Goal: Task Accomplishment & Management: Use online tool/utility

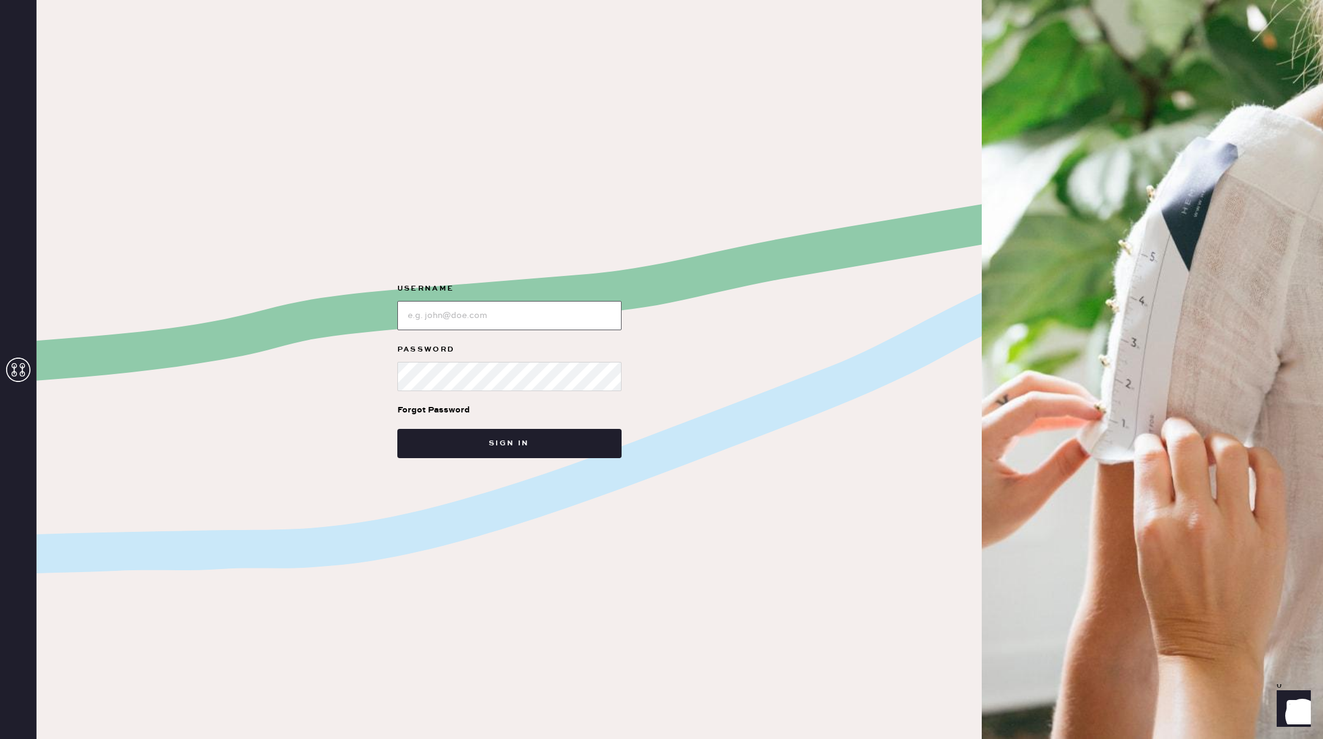
type input "reformationsouthcoastplaza"
click at [486, 444] on button "Sign in" at bounding box center [509, 443] width 224 height 29
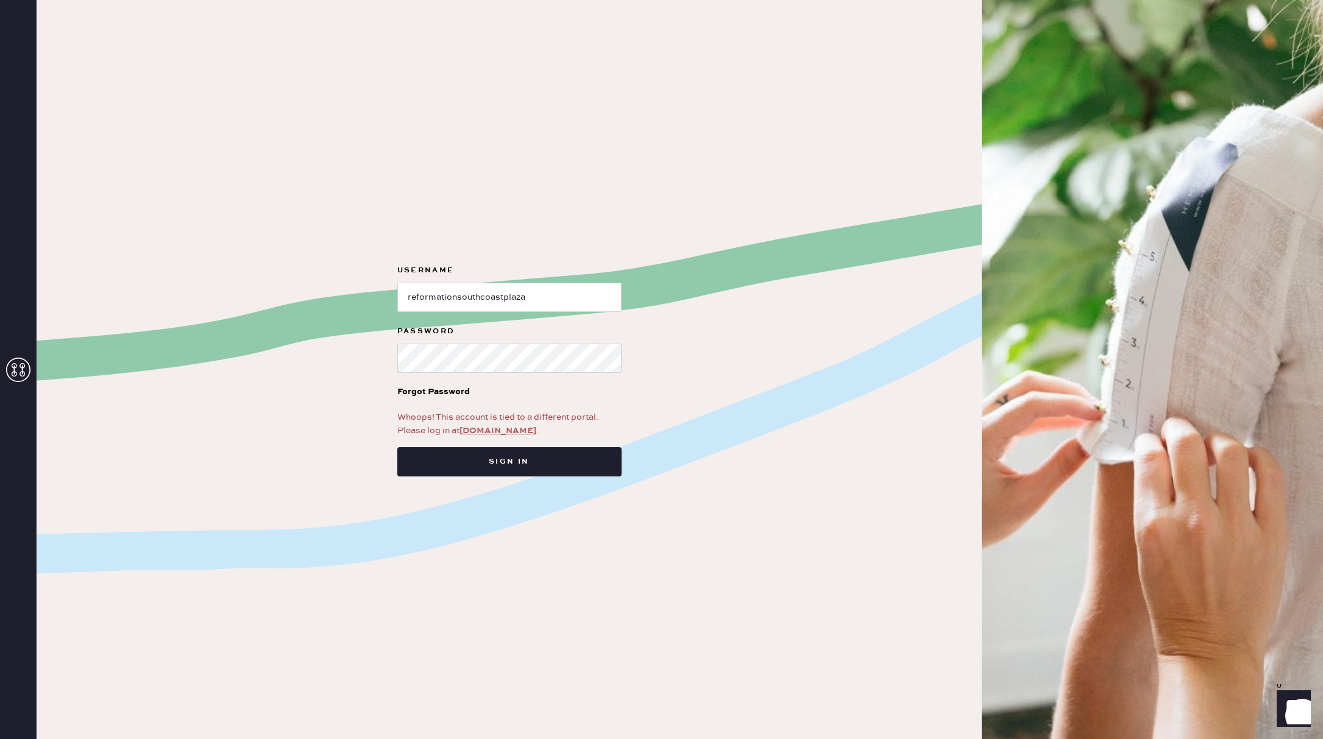
click at [485, 430] on link "[DOMAIN_NAME]" at bounding box center [497, 430] width 77 height 11
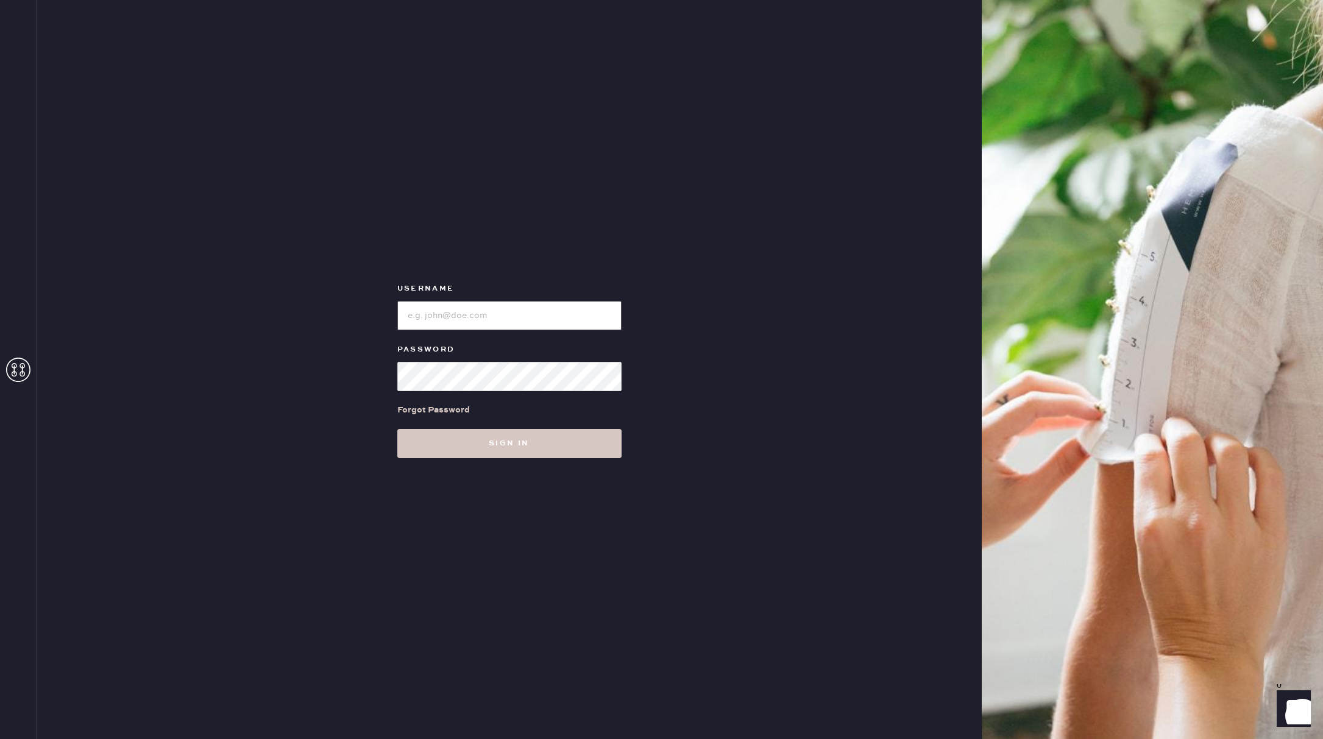
type input "reformationsouthcoastplaza"
click at [475, 434] on button "Sign in" at bounding box center [509, 443] width 224 height 29
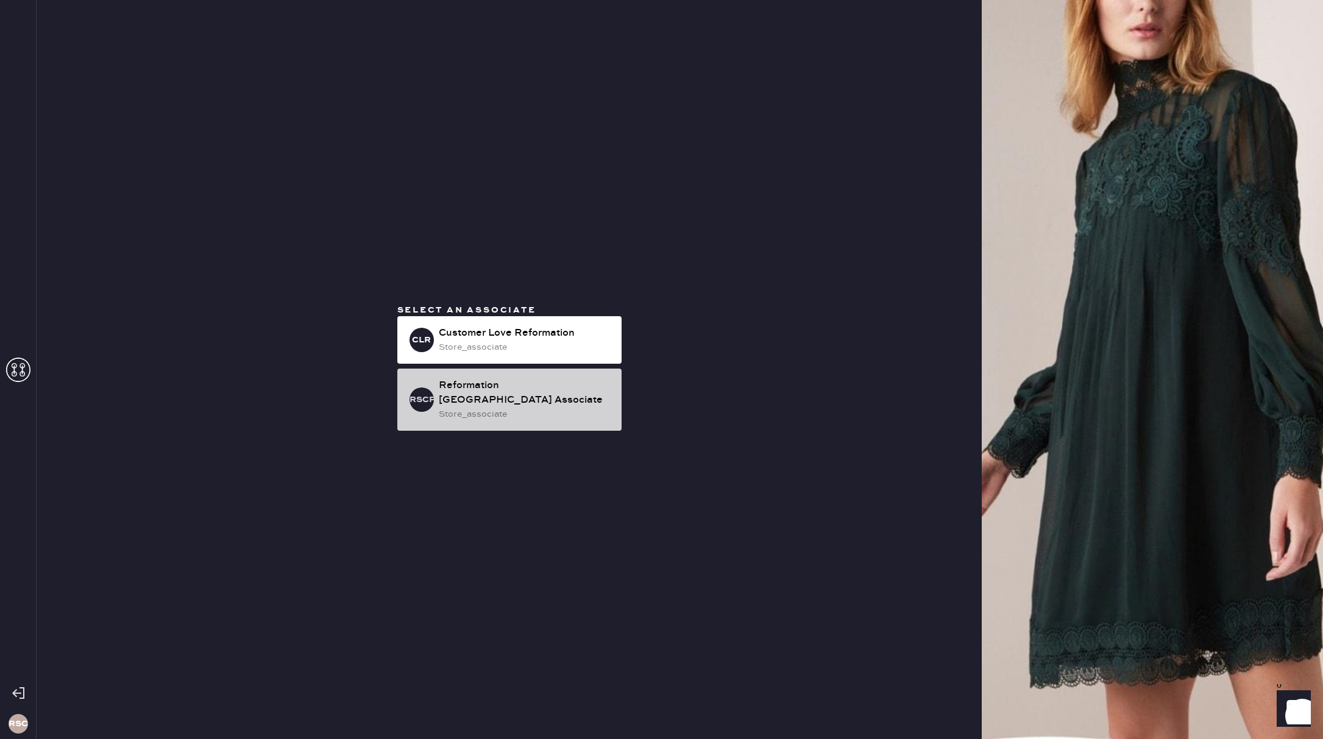
click at [468, 410] on div "store_associate" at bounding box center [525, 414] width 173 height 13
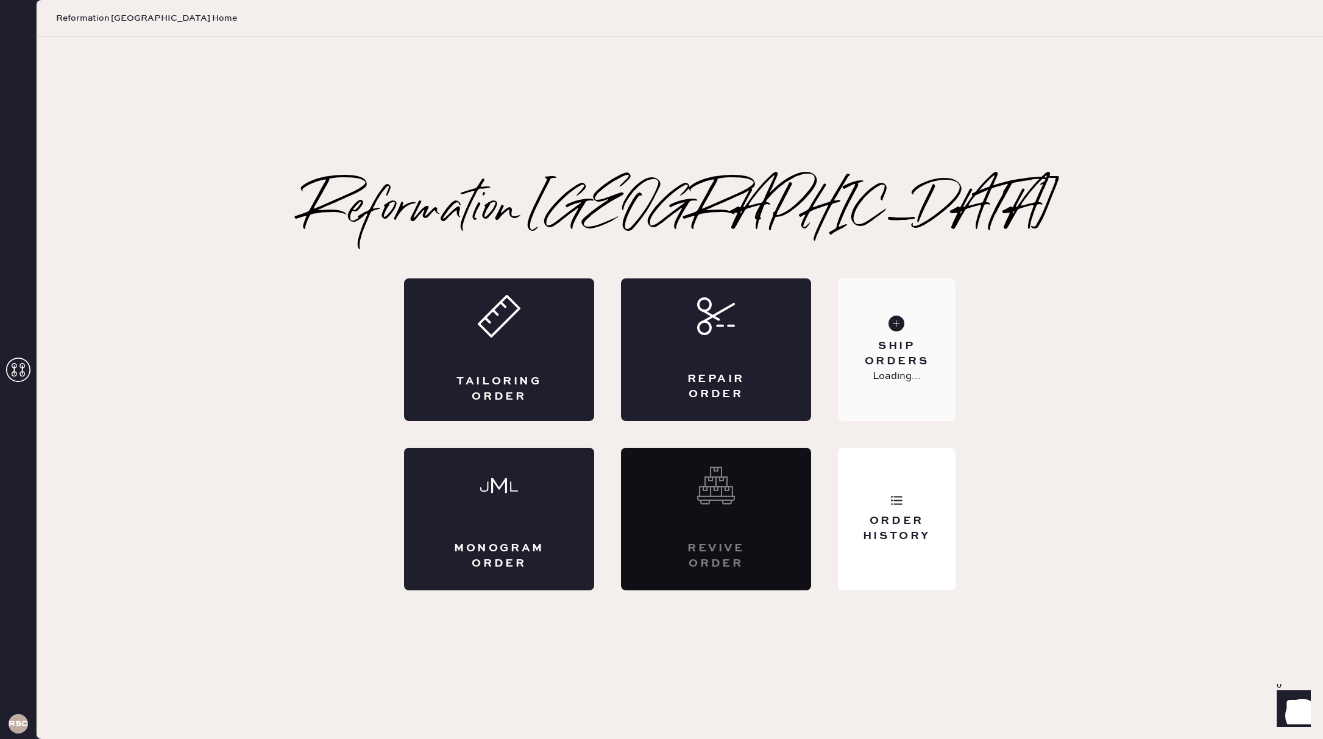
click at [871, 375] on div "Ship Orders Loading..." at bounding box center [897, 349] width 118 height 143
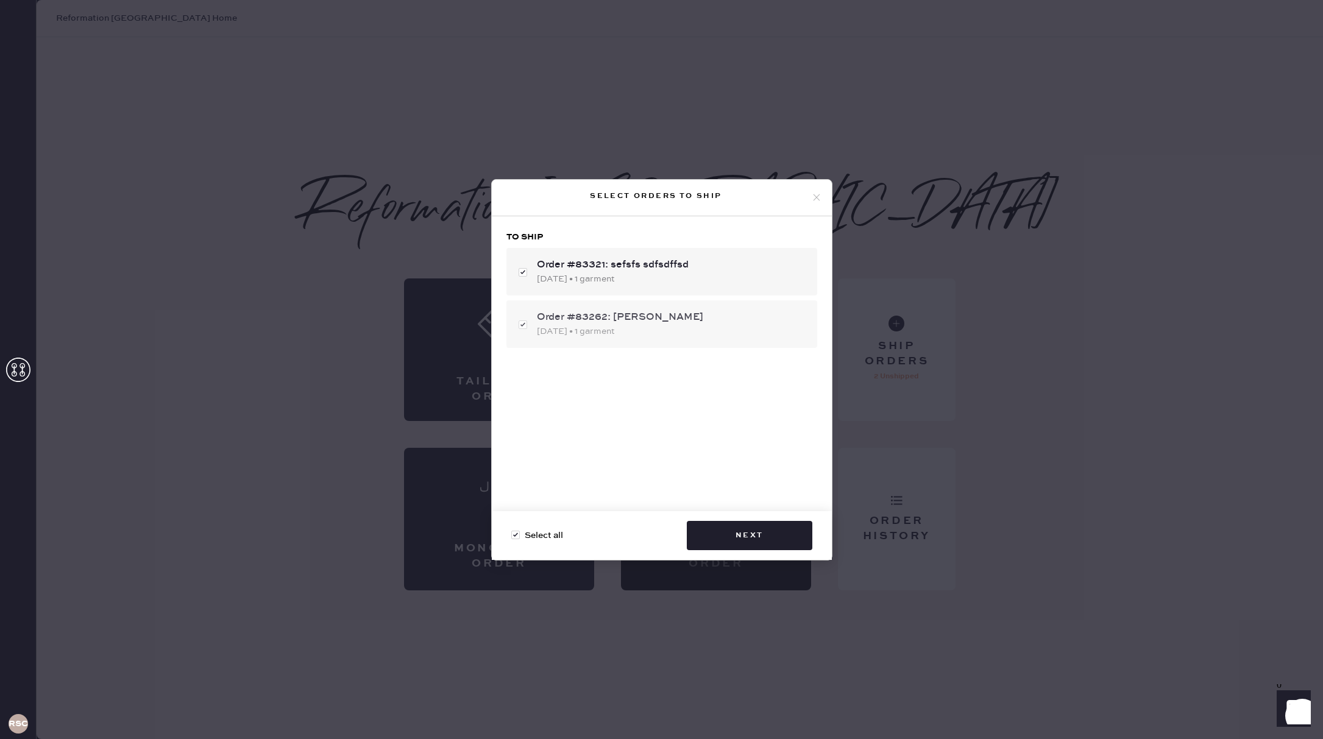
click at [525, 317] on div "Order #83262: Kaitlin Hadidjaja 10/03/2025 • 1 garment" at bounding box center [661, 324] width 311 height 48
checkbox input "false"
click at [769, 535] on button "Next" at bounding box center [750, 535] width 126 height 29
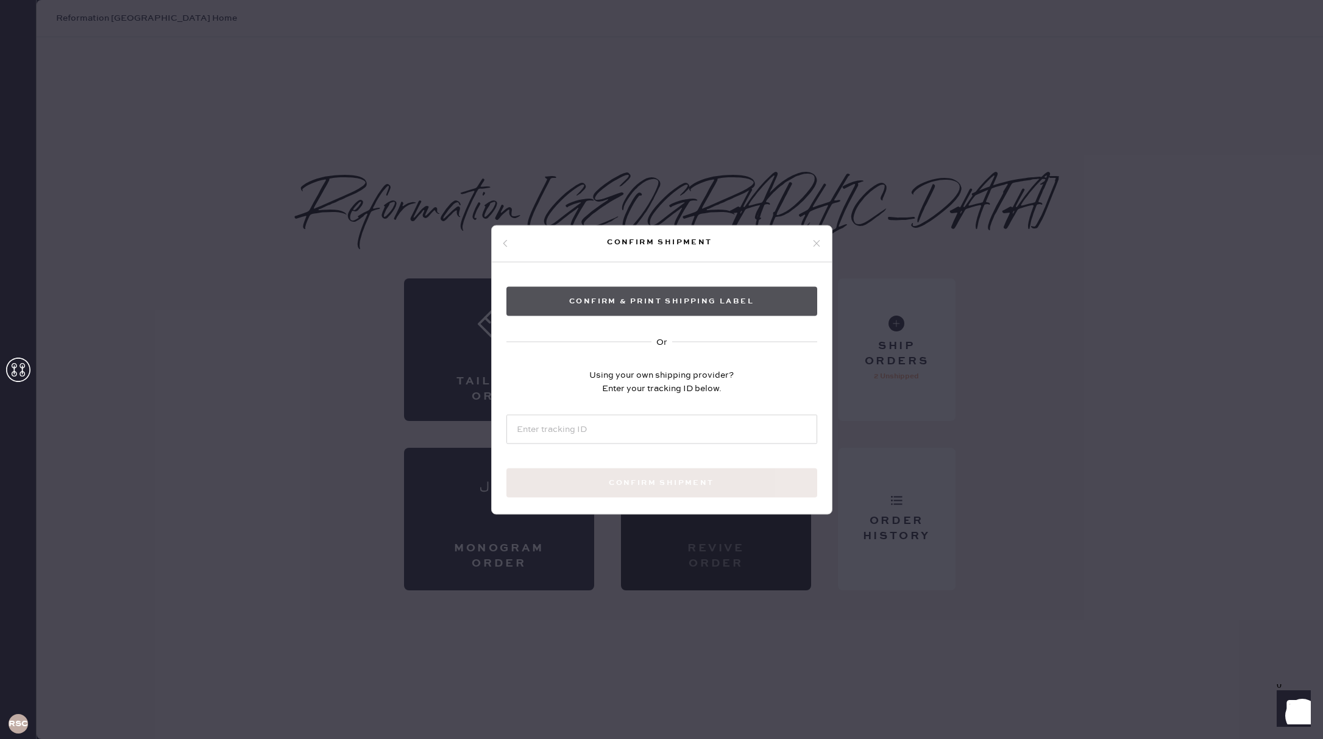
click at [681, 307] on button "Confirm & Print shipping label" at bounding box center [661, 300] width 311 height 29
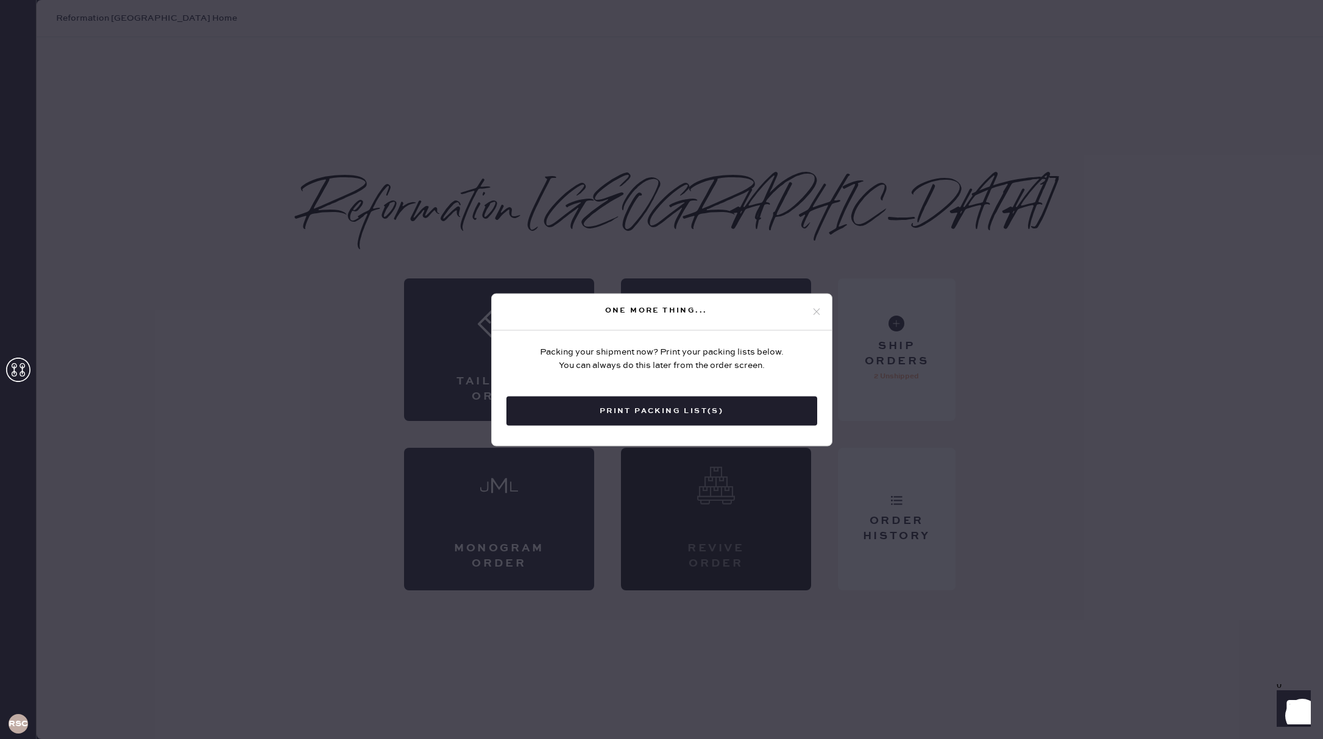
click at [814, 305] on div "One more thing..." at bounding box center [662, 312] width 340 height 37
click at [819, 311] on icon at bounding box center [816, 312] width 11 height 11
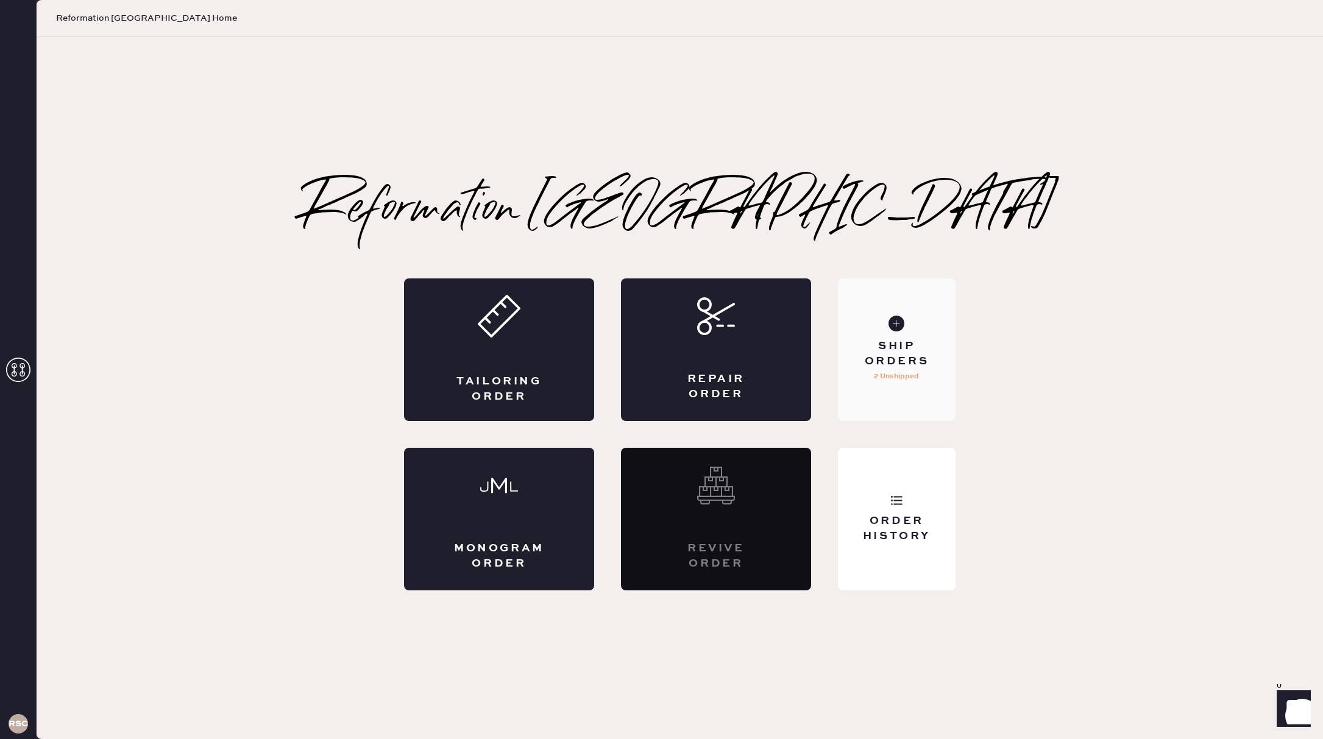
click at [857, 324] on div "Ship Orders 2 Unshipped" at bounding box center [897, 349] width 118 height 143
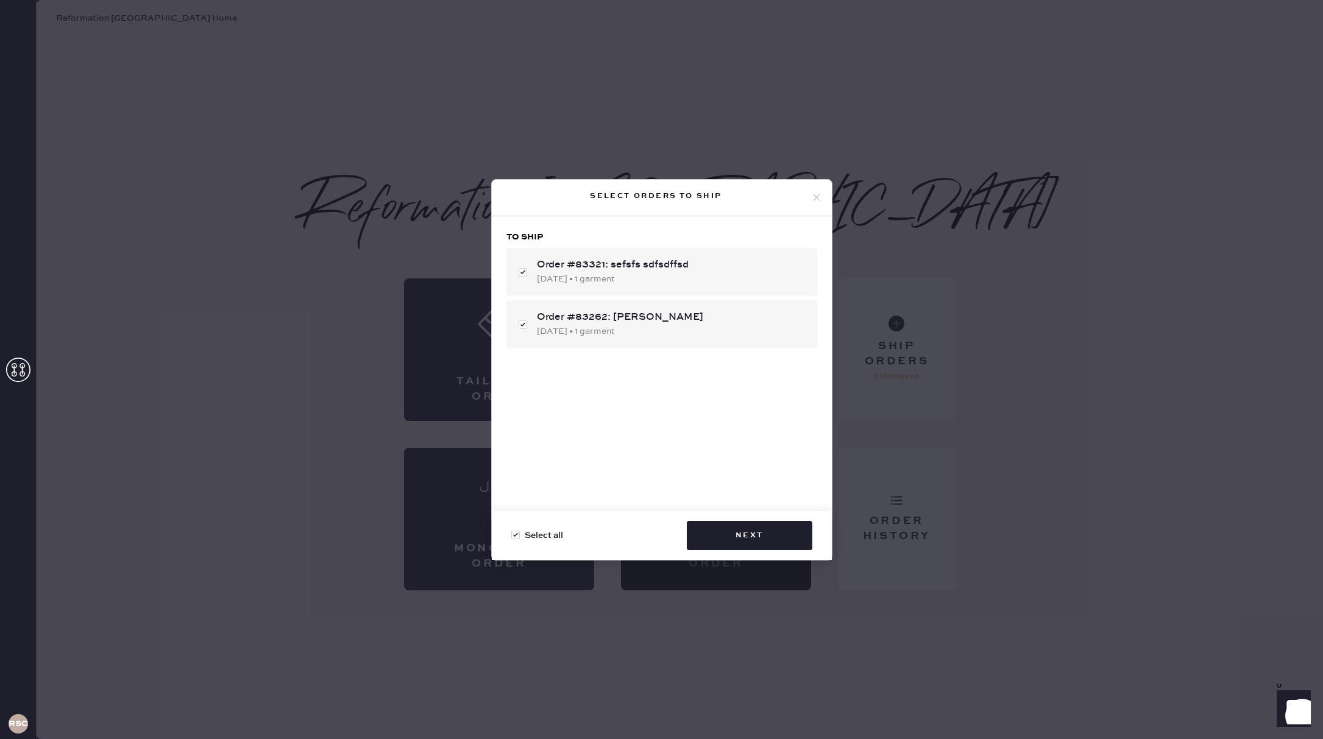
checkbox input "true"
click at [813, 196] on icon at bounding box center [816, 197] width 11 height 11
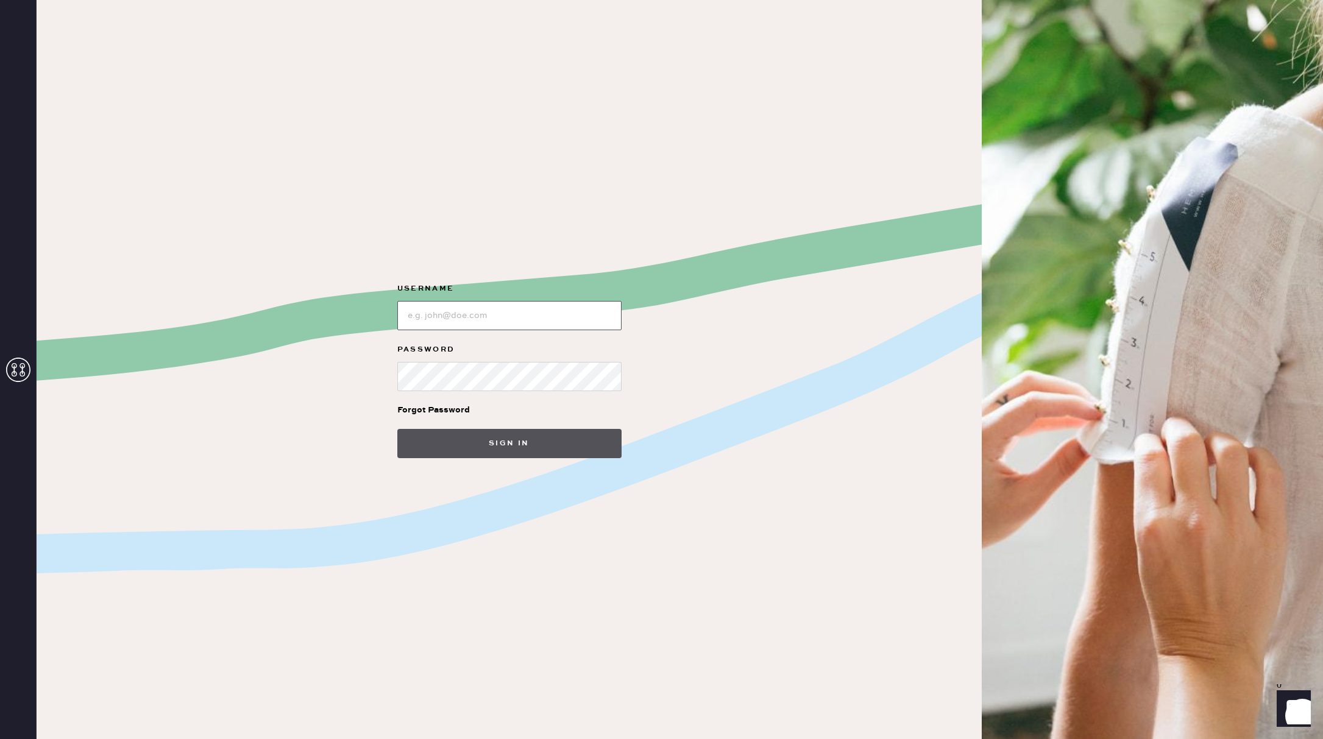
type input "reformationsouthcoastplaza"
click at [492, 452] on button "Sign in" at bounding box center [509, 443] width 224 height 29
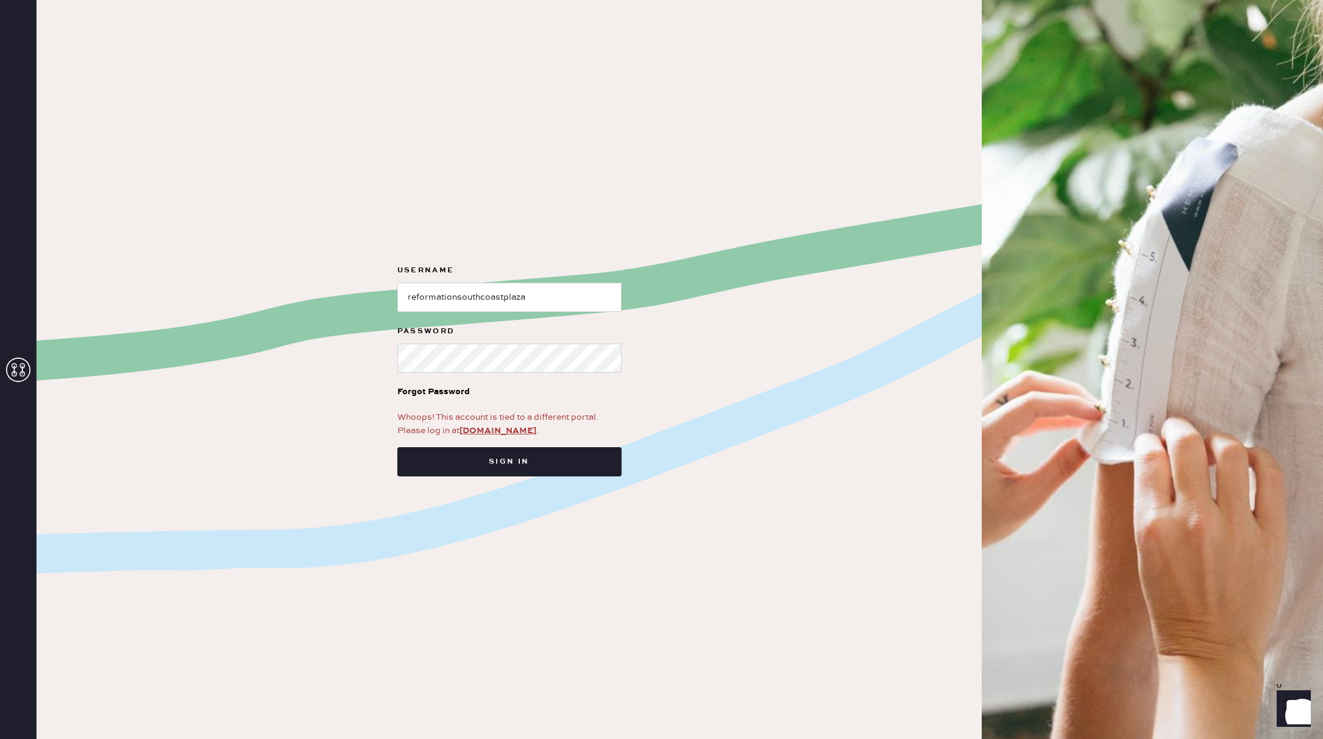
click at [500, 417] on div "Whoops! This account is tied to a different portal. Please log in at app.hemste…" at bounding box center [509, 424] width 224 height 27
click at [502, 427] on link "[DOMAIN_NAME]" at bounding box center [497, 430] width 77 height 11
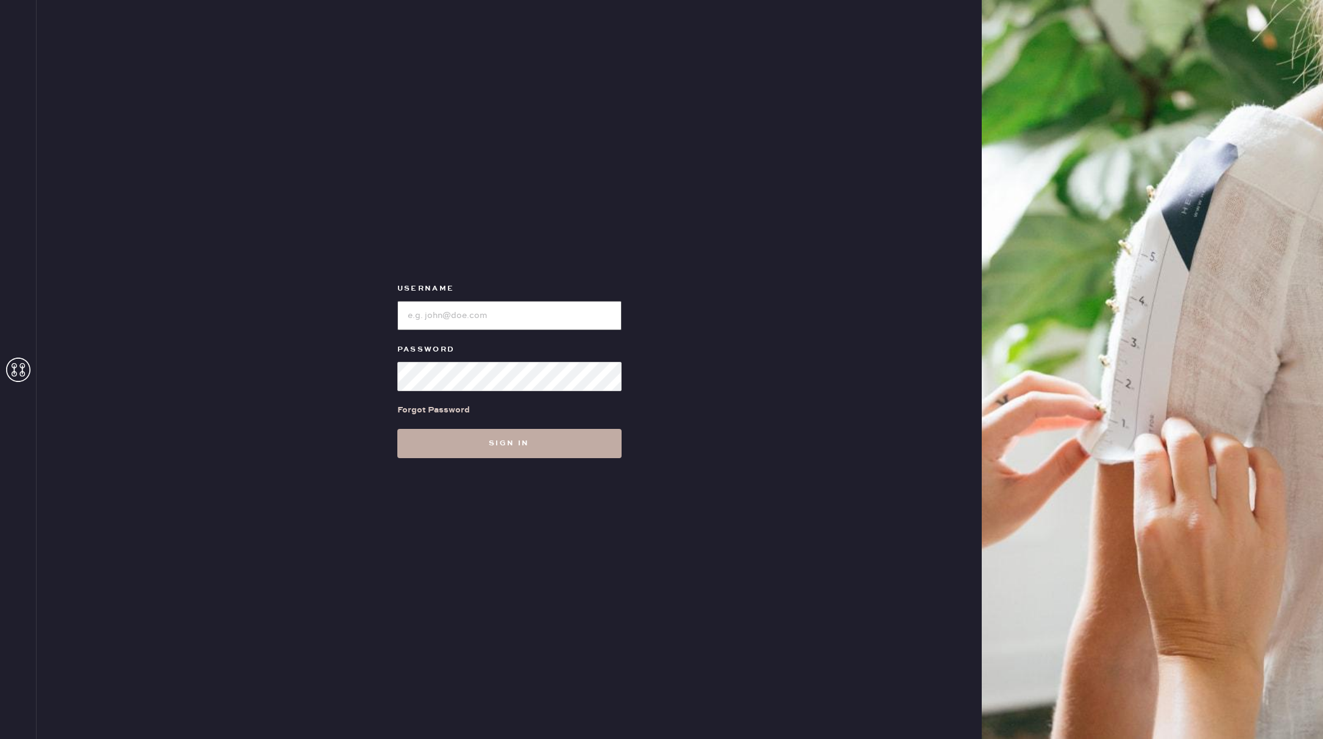
type input "reformationsouthcoastplaza"
click at [501, 434] on button "Sign in" at bounding box center [509, 443] width 224 height 29
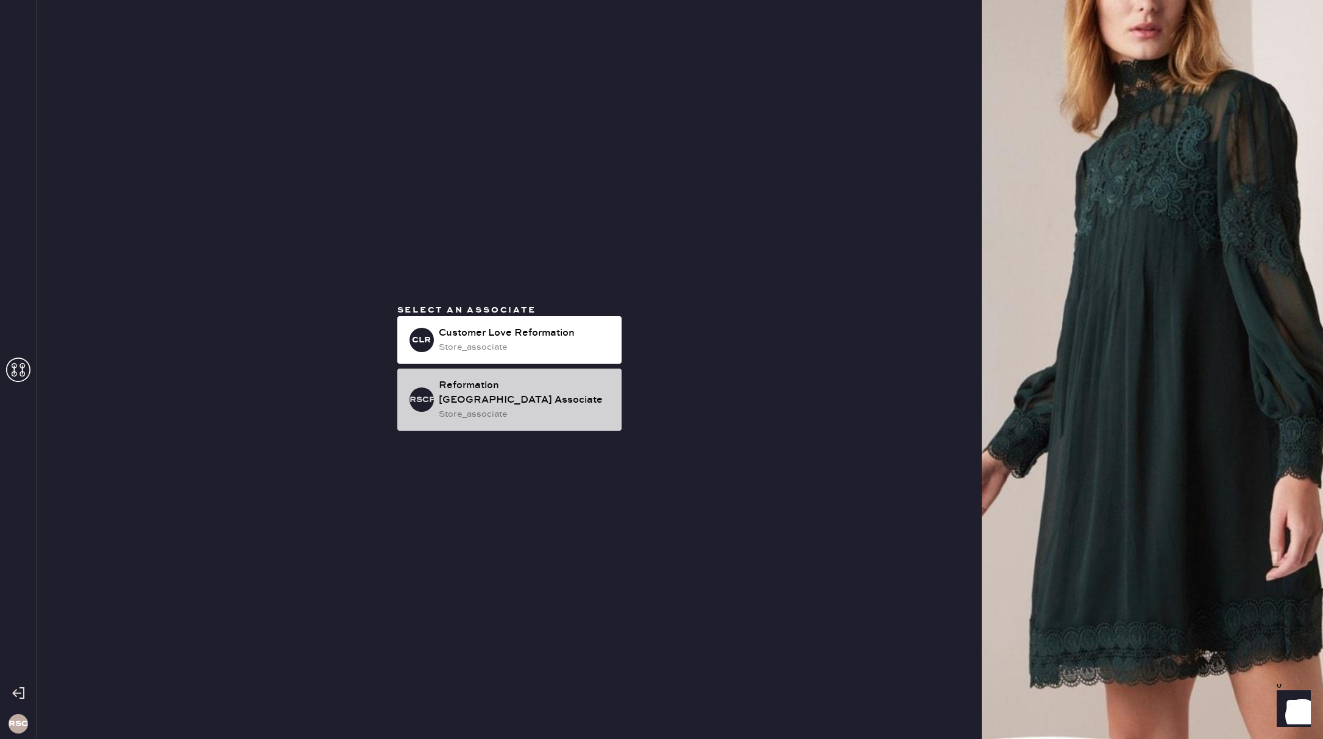
click at [531, 411] on div "store_associate" at bounding box center [525, 414] width 173 height 13
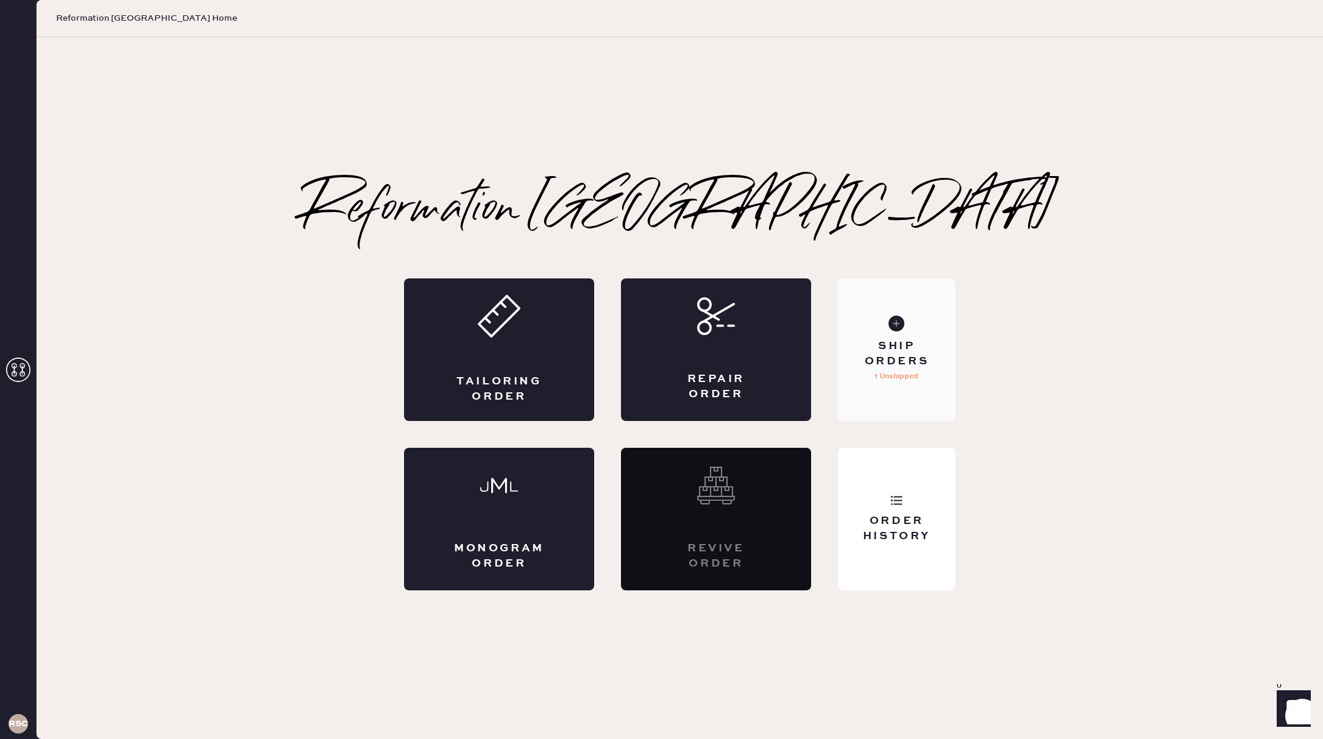
click at [865, 388] on div "Ship Orders 1 Unshipped" at bounding box center [897, 349] width 118 height 143
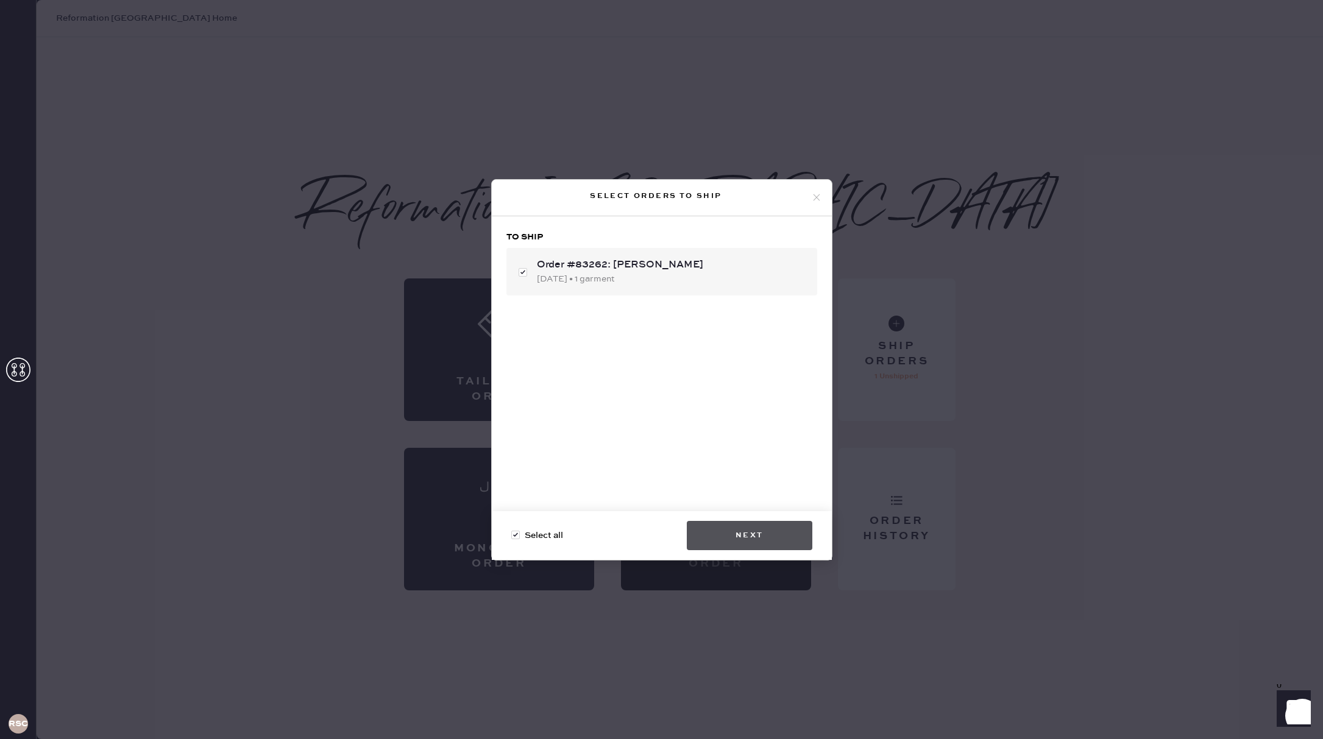
click at [798, 530] on button "Next" at bounding box center [750, 535] width 126 height 29
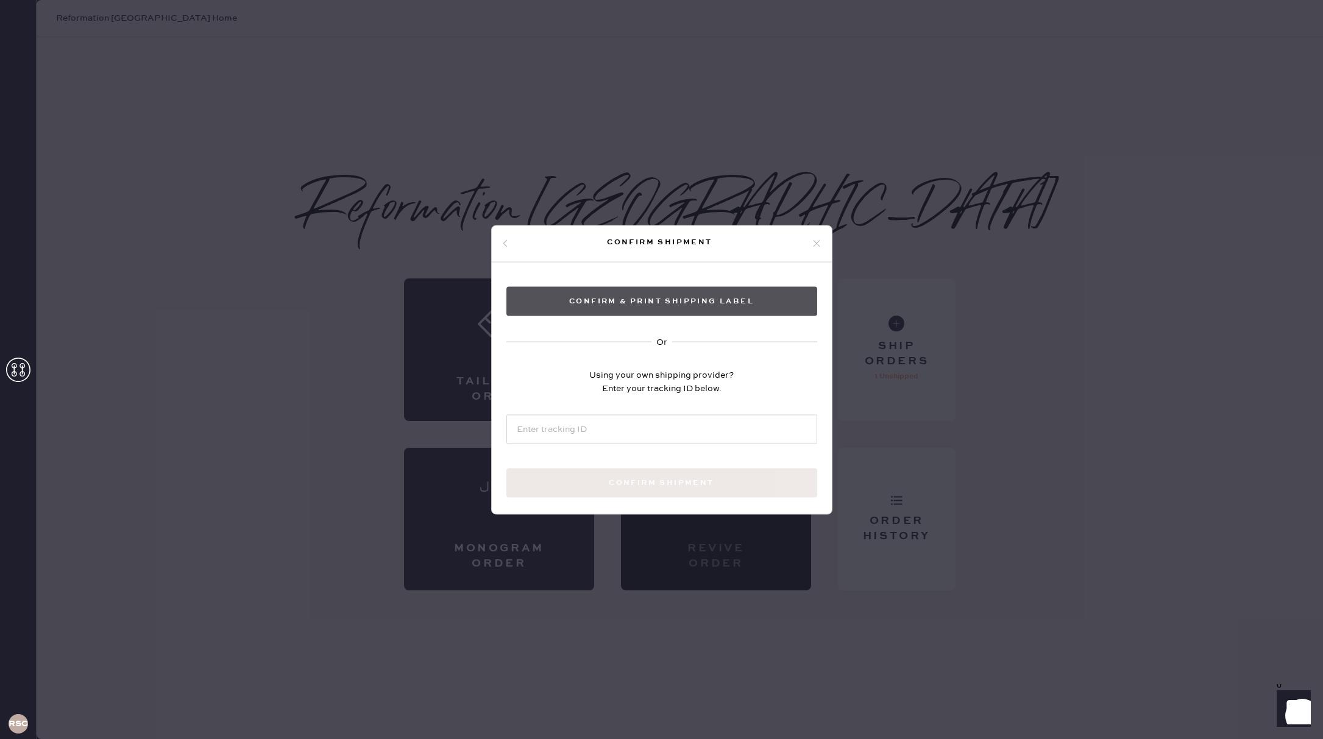
click at [736, 296] on button "Confirm & Print shipping label" at bounding box center [661, 300] width 311 height 29
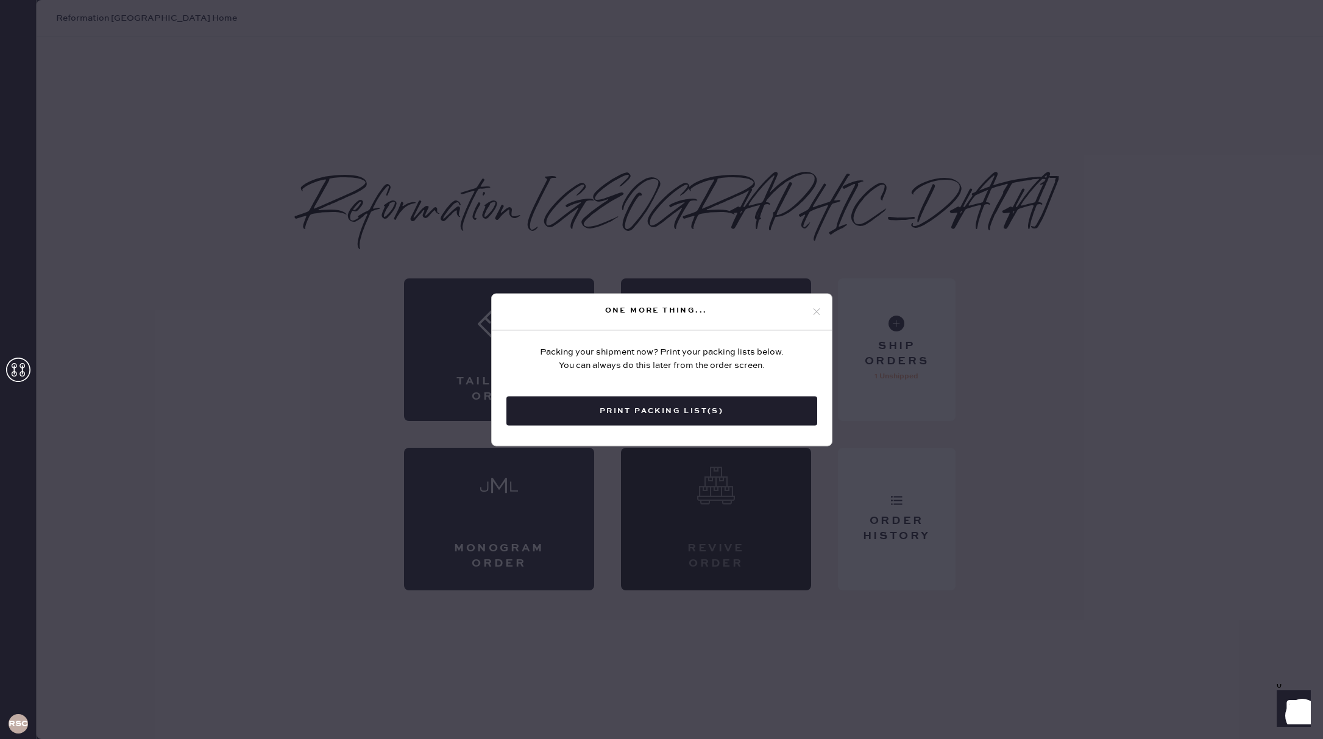
click at [680, 400] on button "Print Packing List(s)" at bounding box center [661, 410] width 311 height 29
